Goal: Navigation & Orientation: Understand site structure

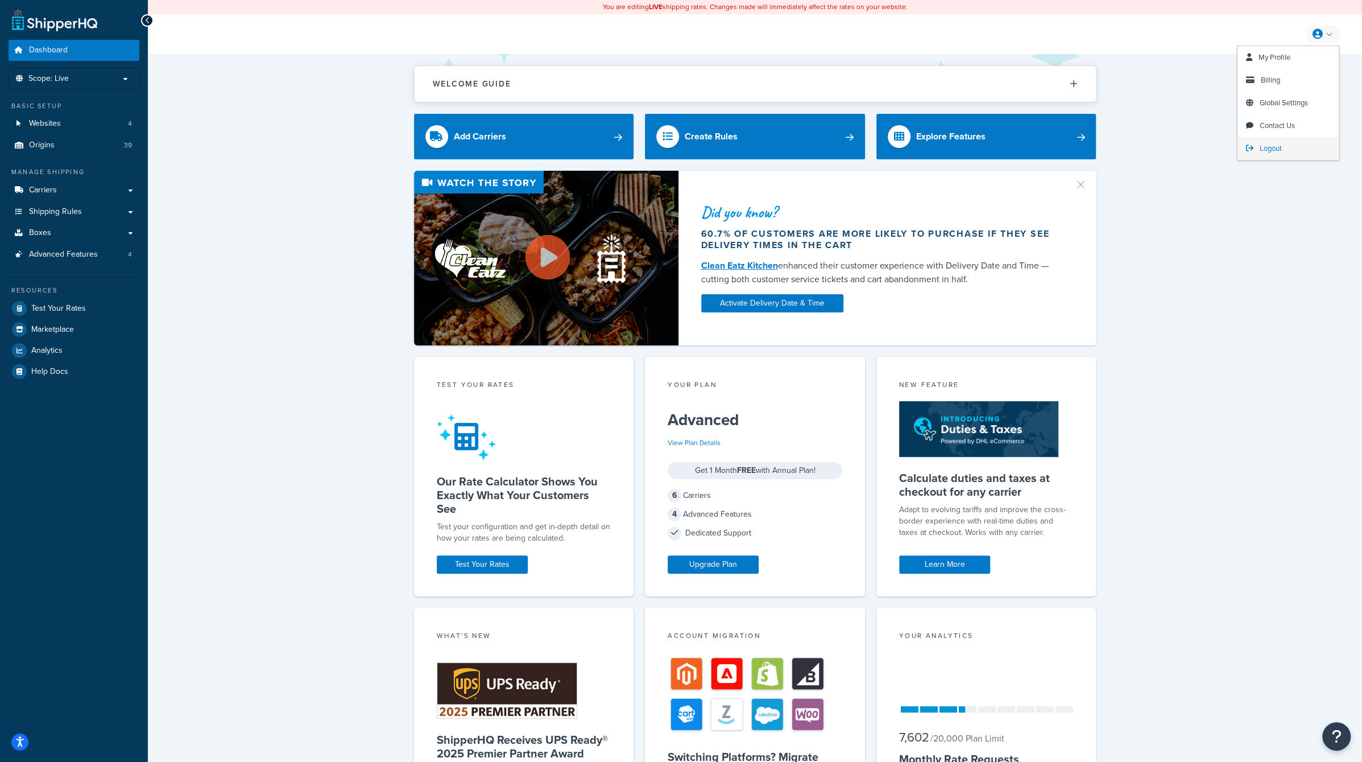
click at [1268, 145] on span "Logout" at bounding box center [1271, 148] width 22 height 11
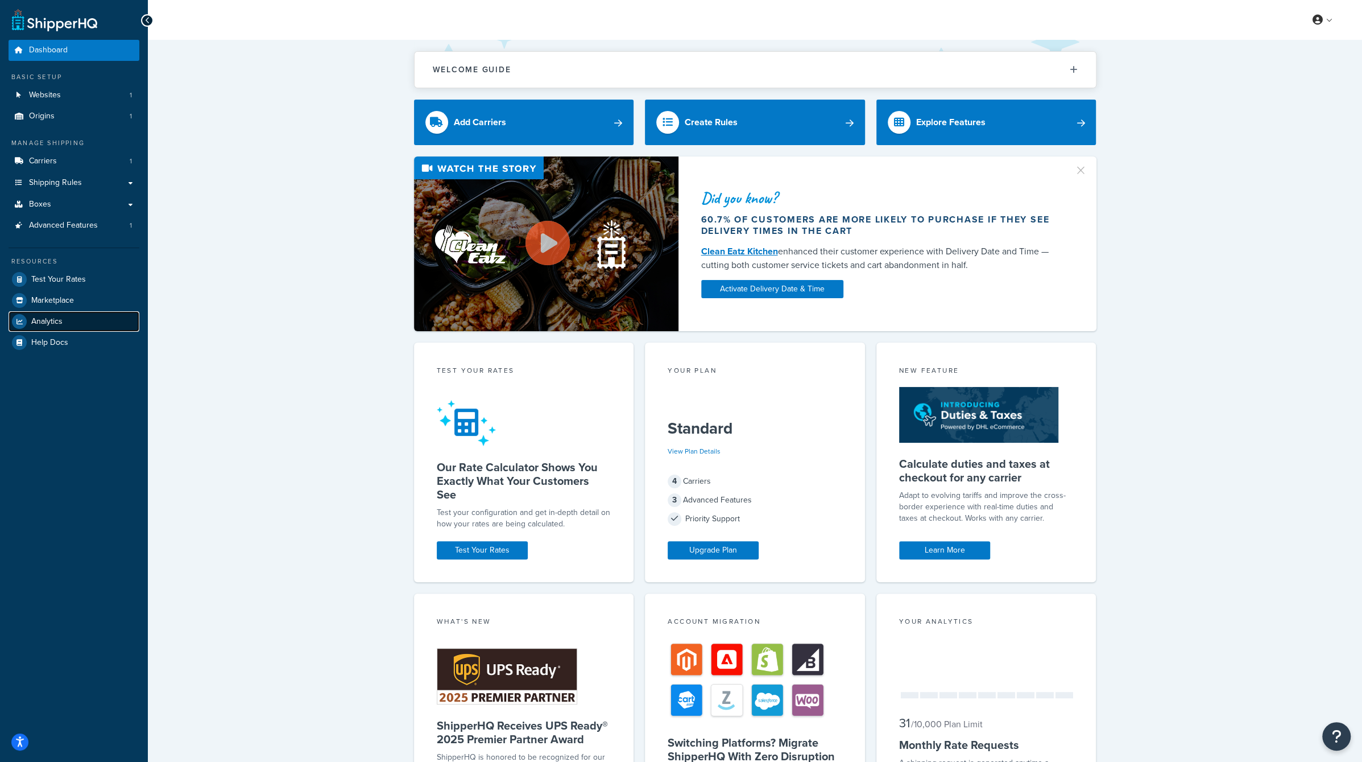
click at [51, 320] on span "Analytics" at bounding box center [46, 322] width 31 height 10
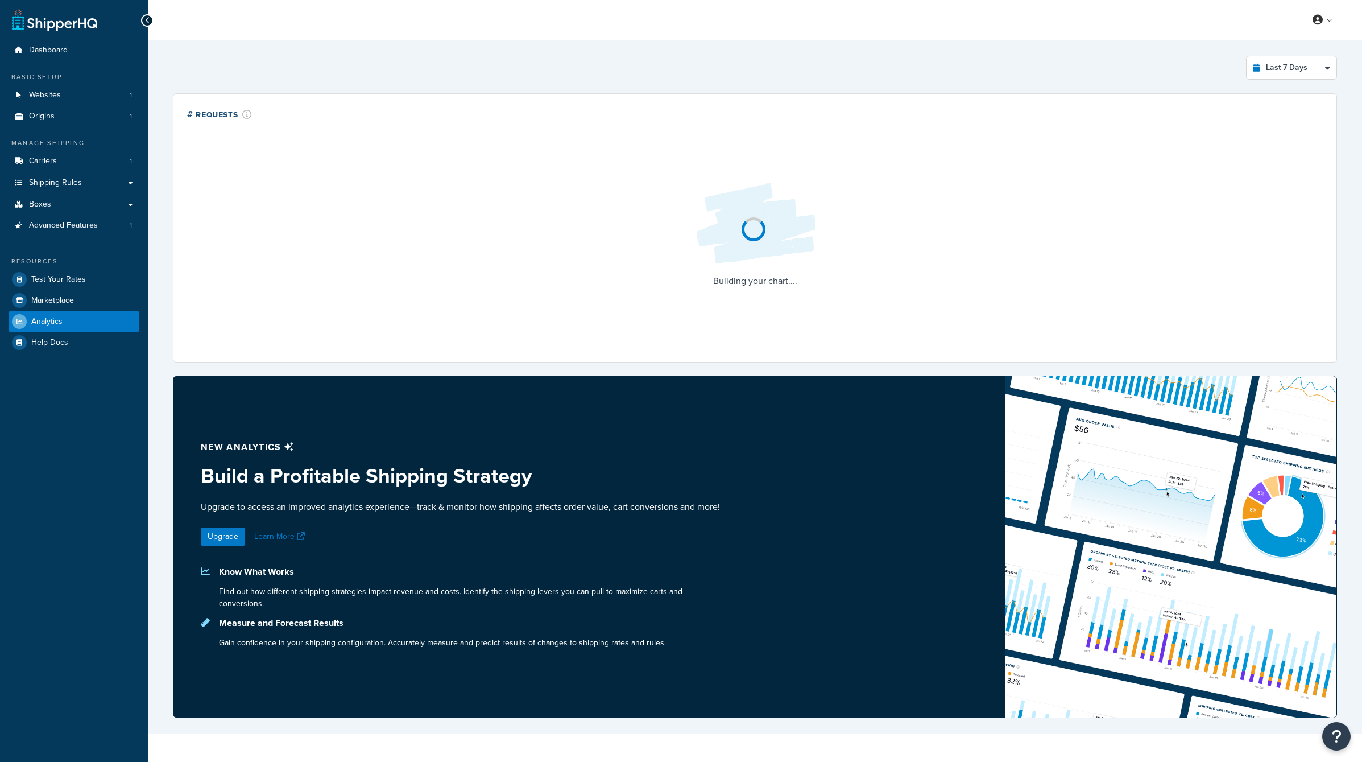
select select "last_7_days"
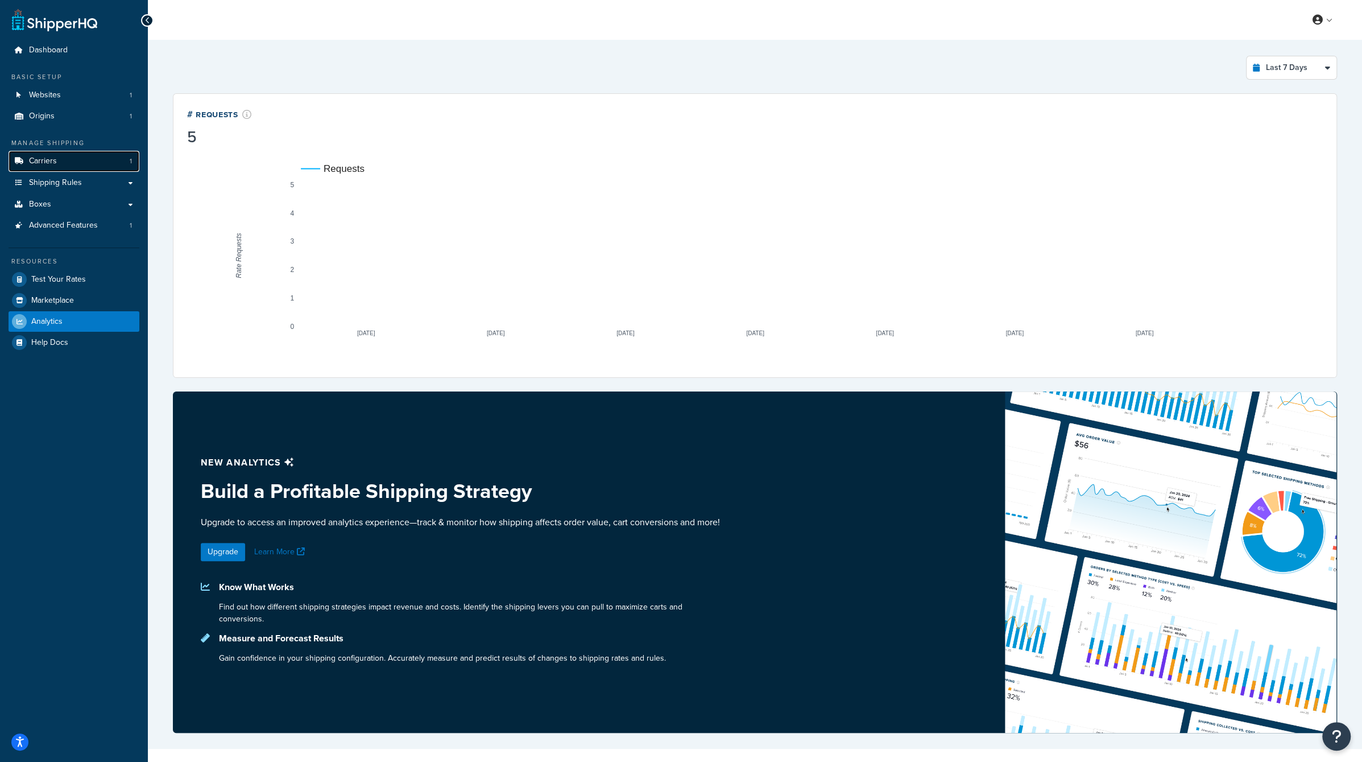
click at [73, 168] on link "Carriers 1" at bounding box center [74, 161] width 131 height 21
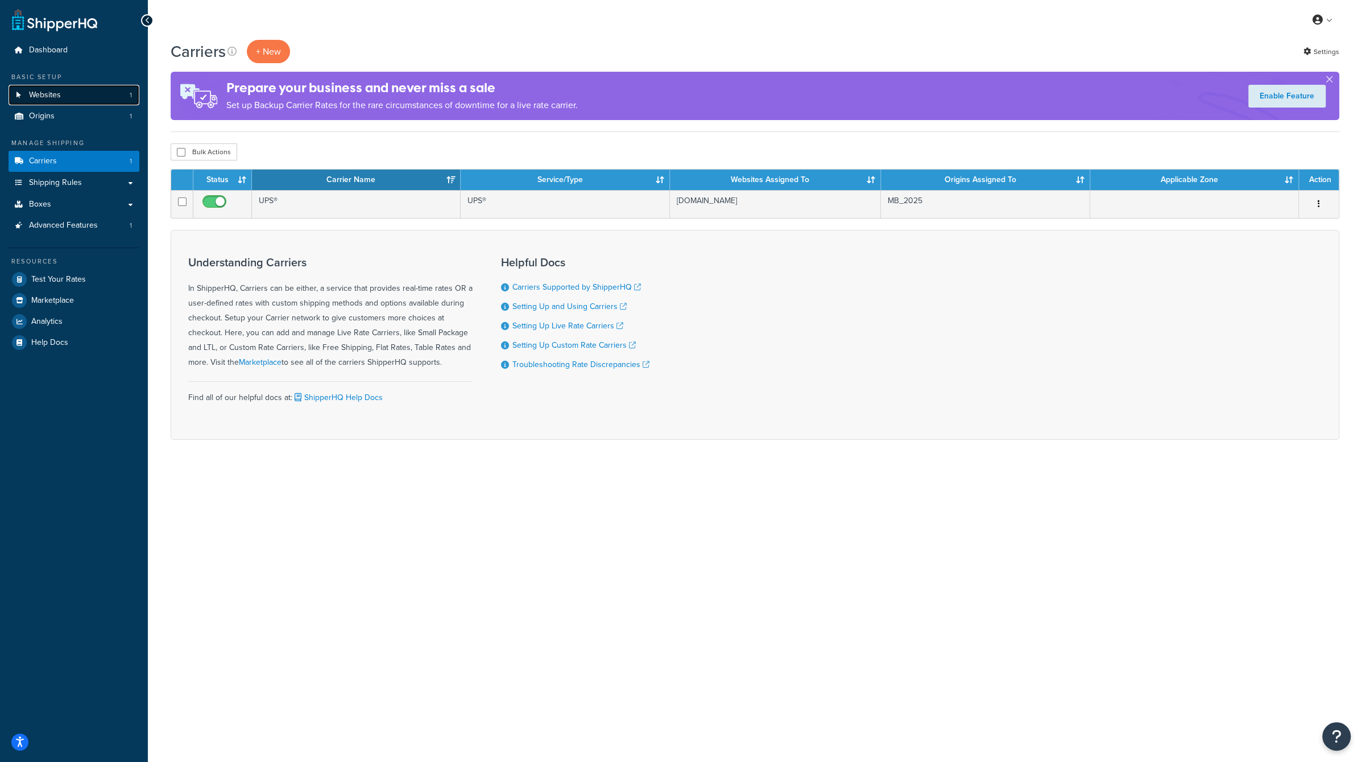
click at [88, 92] on link "Websites 1" at bounding box center [74, 95] width 131 height 21
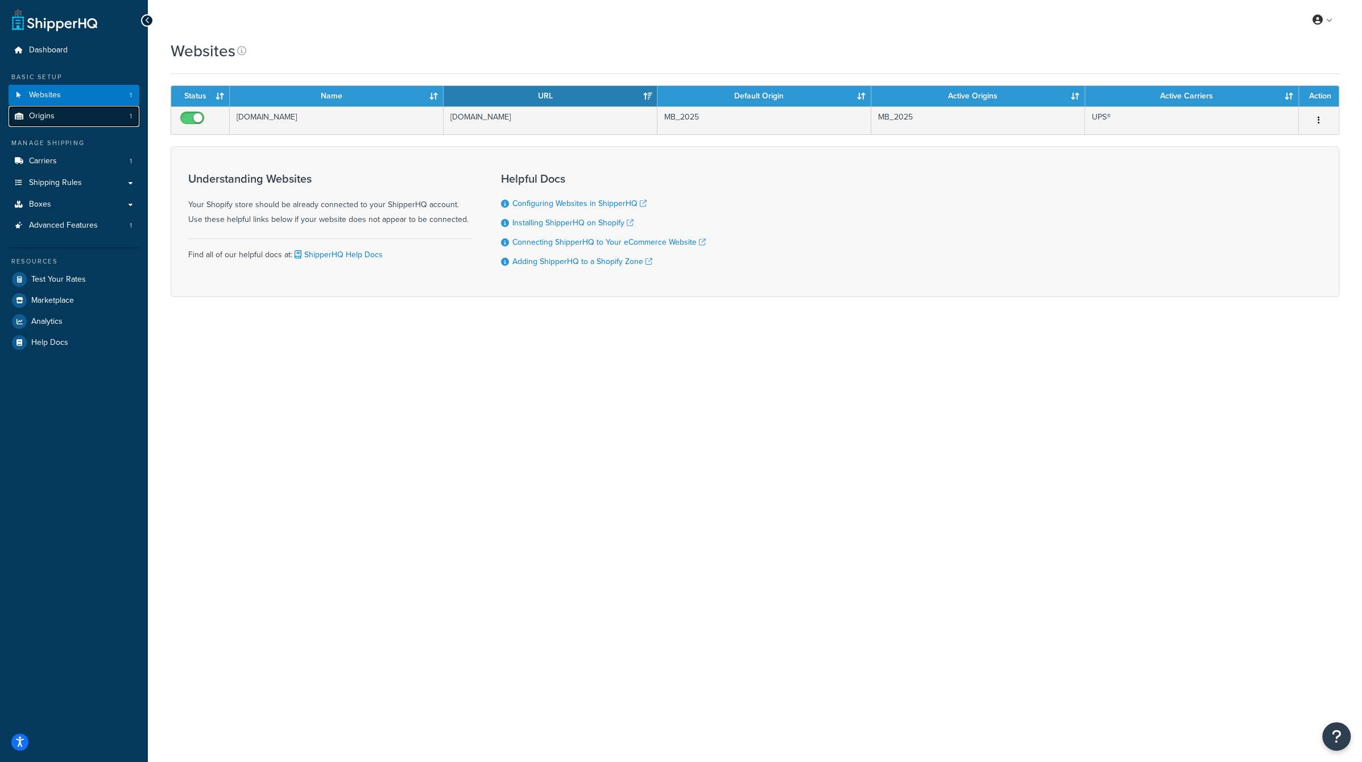
click at [89, 106] on link "Origins 1" at bounding box center [74, 116] width 131 height 21
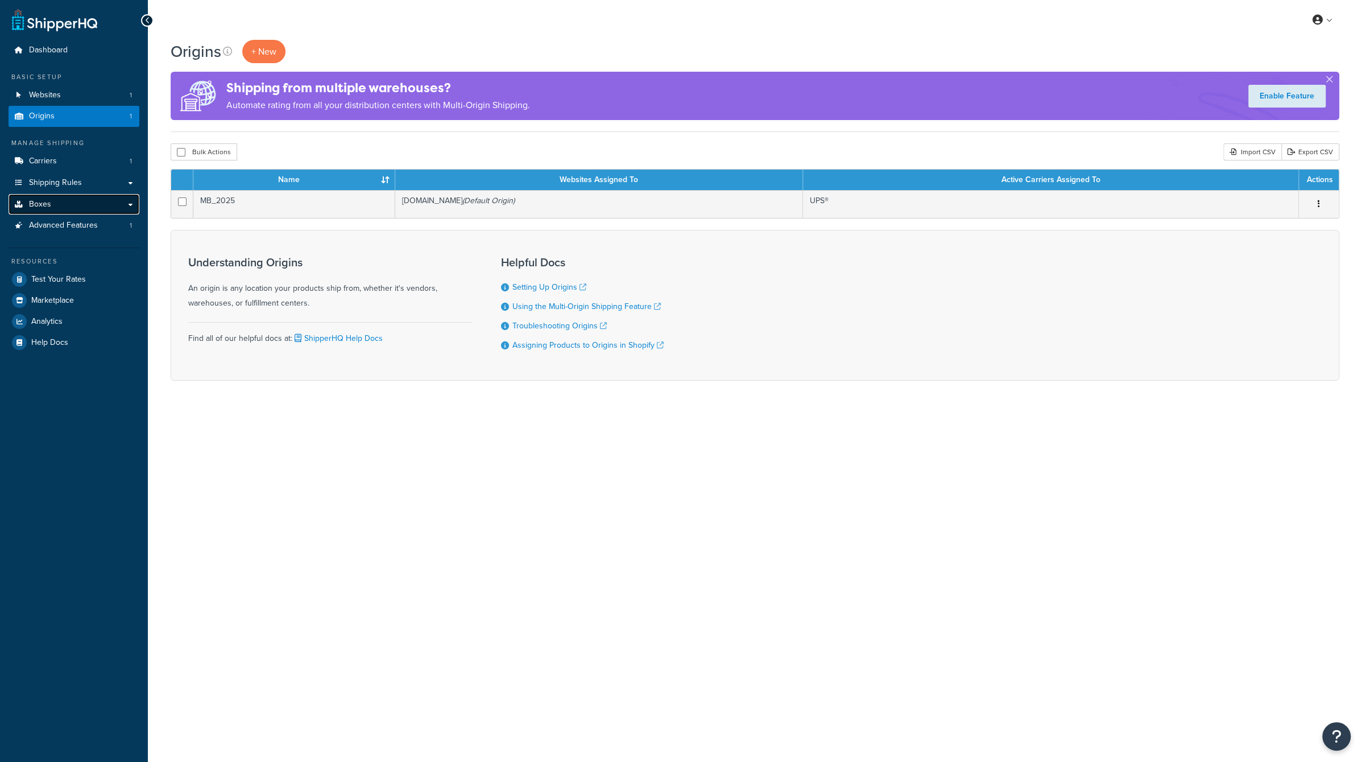
click at [97, 202] on link "Boxes" at bounding box center [74, 204] width 131 height 21
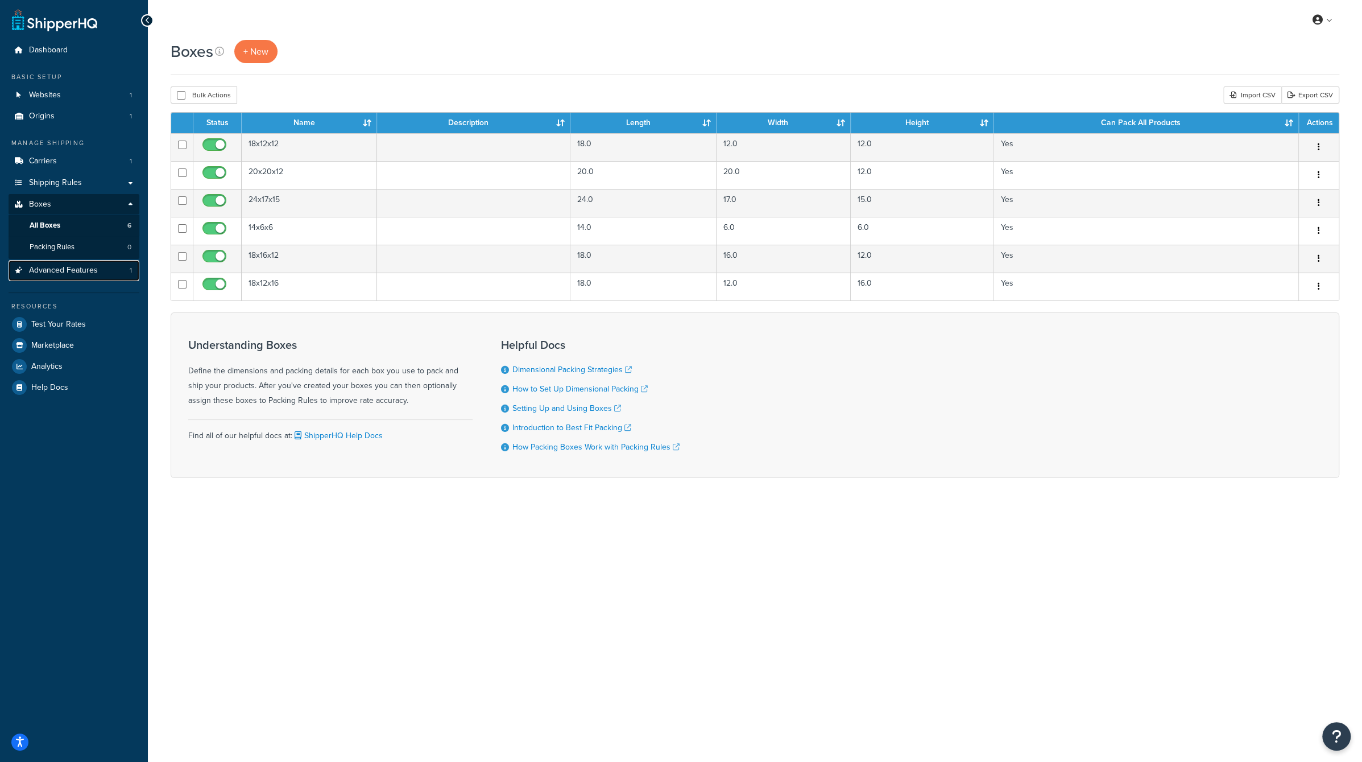
click at [104, 262] on link "Advanced Features 1" at bounding box center [74, 270] width 131 height 21
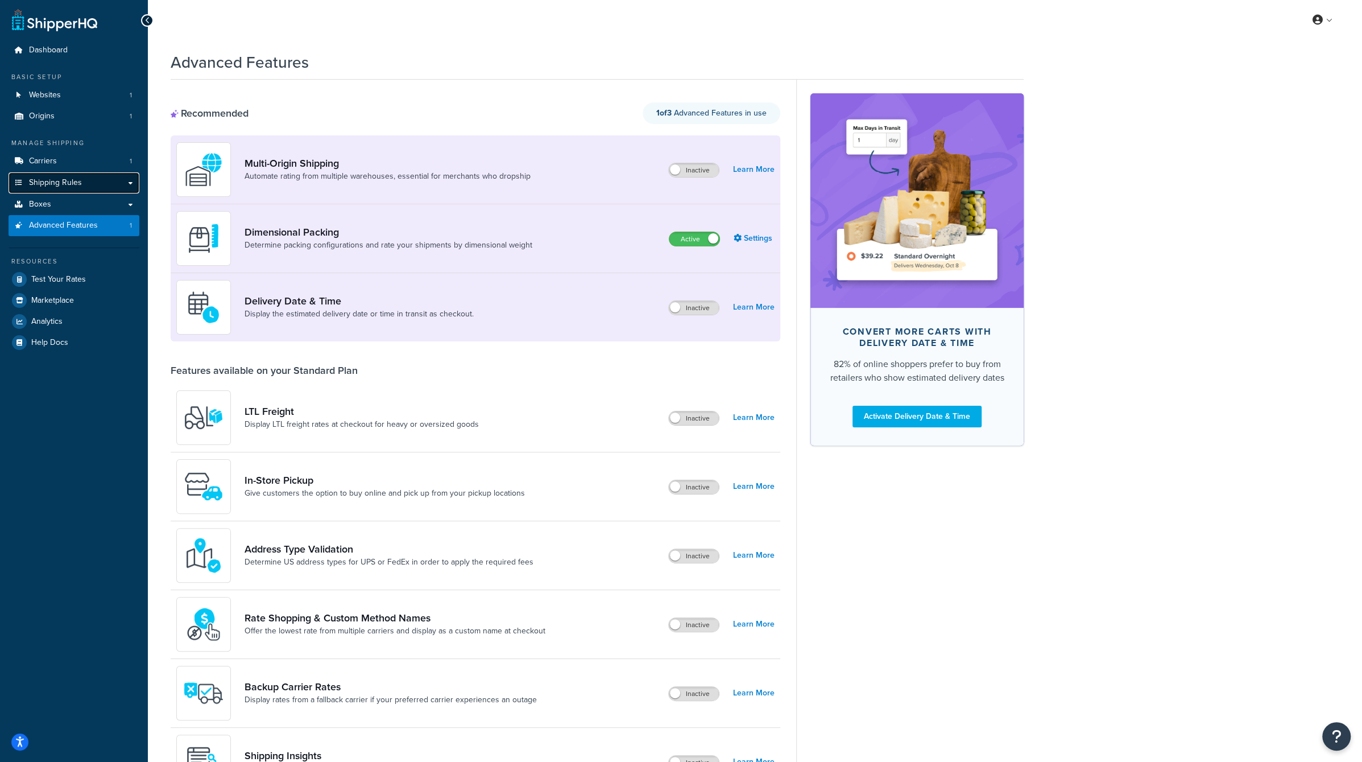
click at [90, 187] on link "Shipping Rules" at bounding box center [74, 182] width 131 height 21
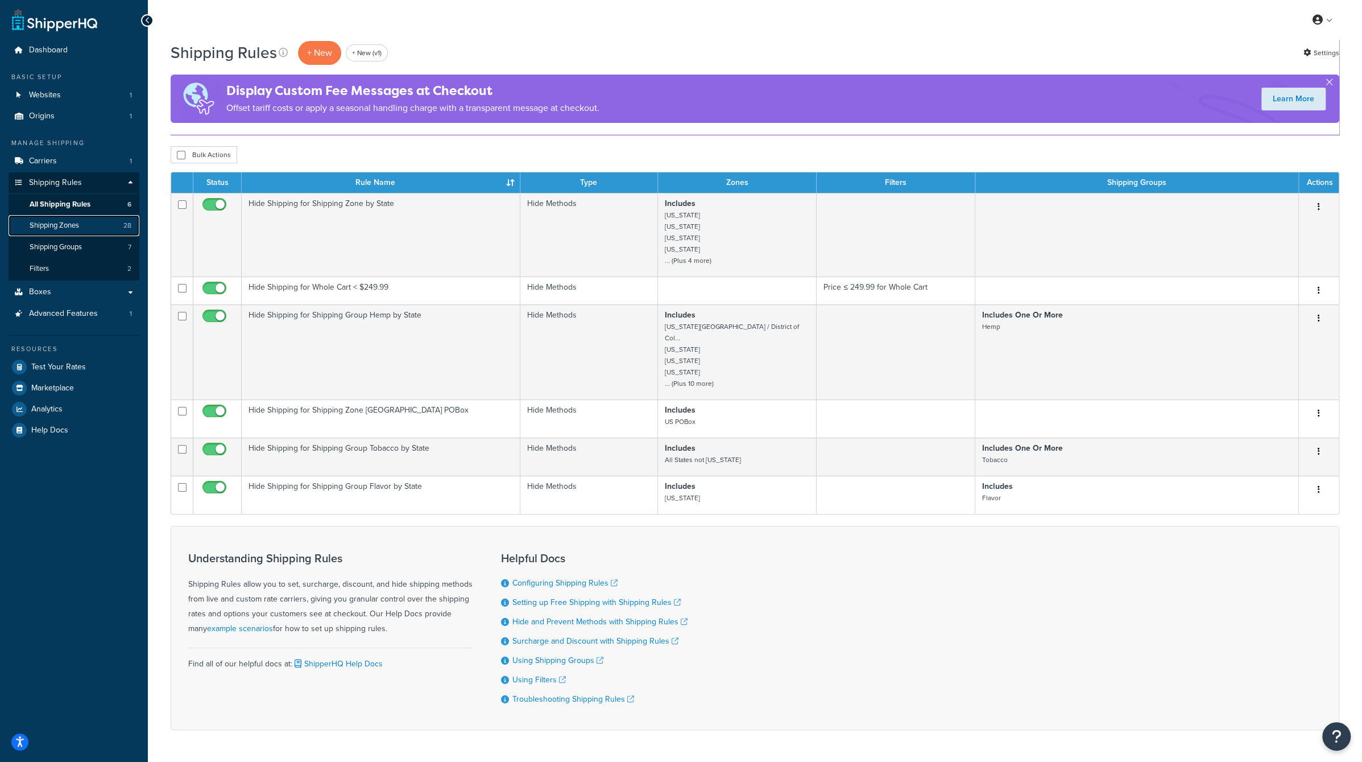
click at [96, 226] on link "Shipping Zones 28" at bounding box center [74, 225] width 131 height 21
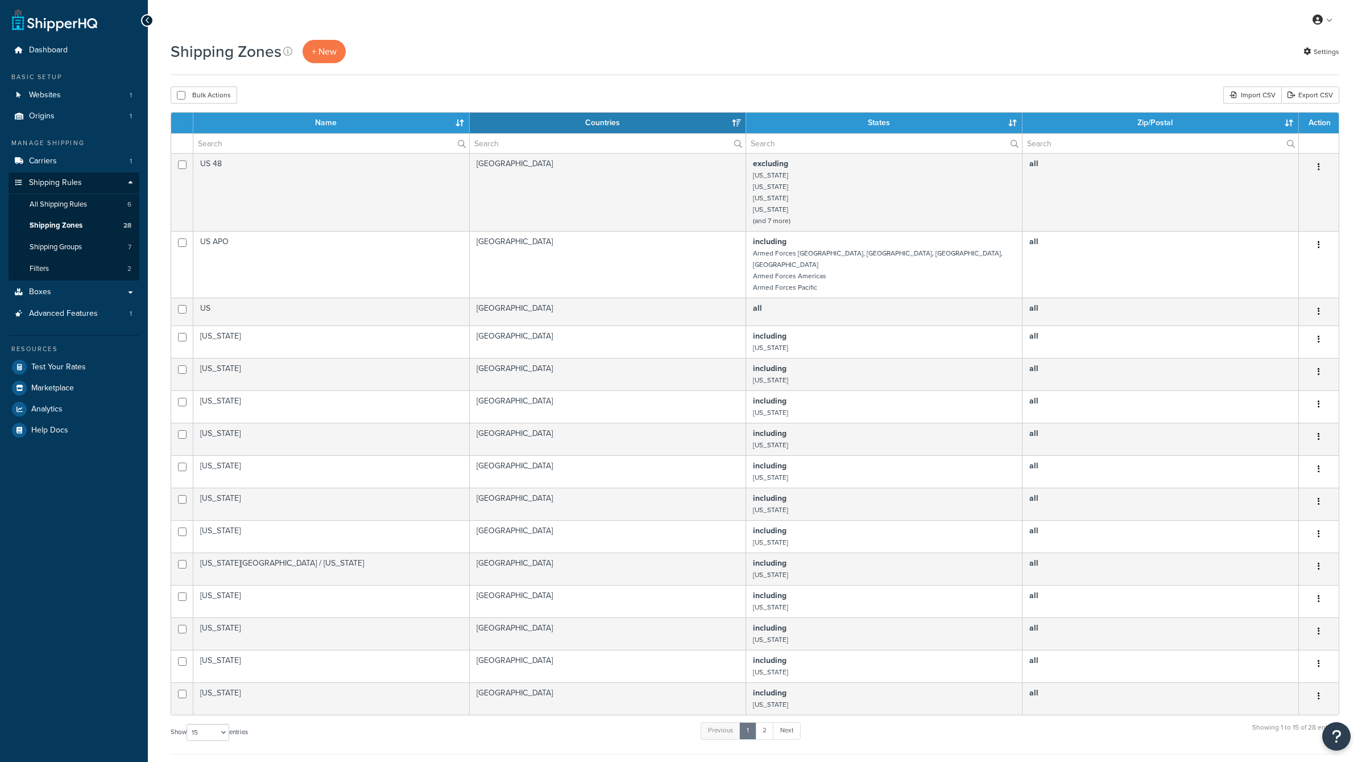
select select "15"
